Goal: Check status: Check status

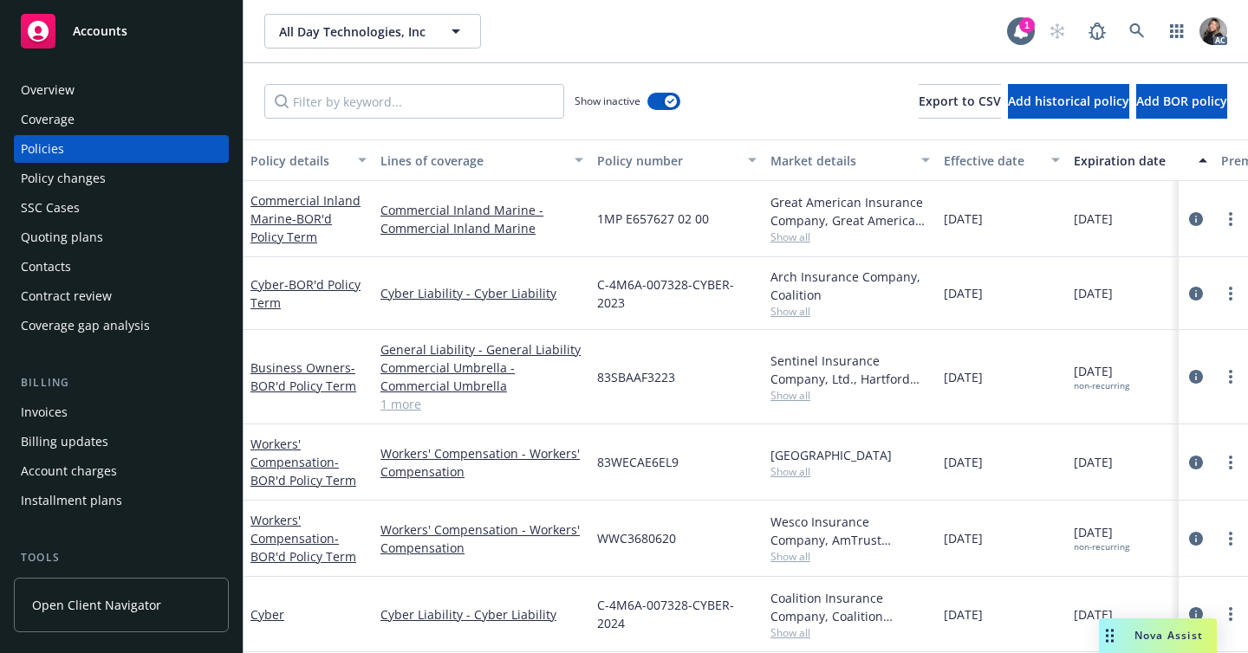
scroll to position [43, 0]
